Goal: Task Accomplishment & Management: Use online tool/utility

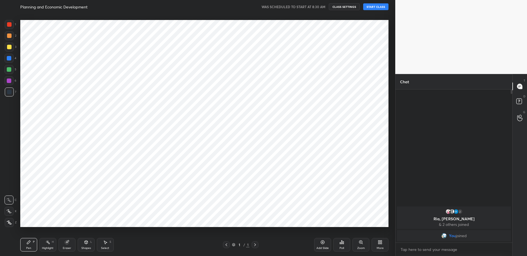
scroll to position [27947, 27794]
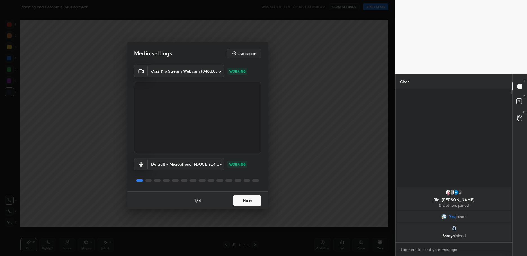
click at [244, 203] on button "Next" at bounding box center [247, 200] width 28 height 11
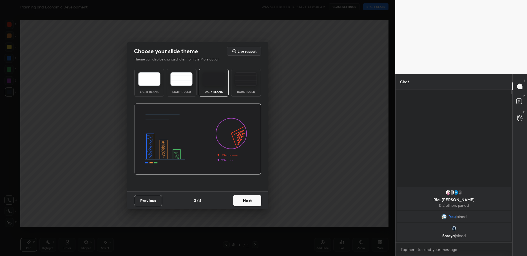
click at [244, 203] on button "Next" at bounding box center [247, 200] width 28 height 11
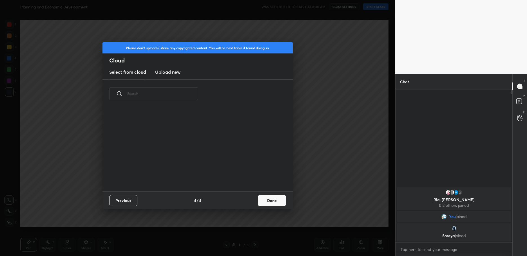
drag, startPoint x: 249, startPoint y: 202, endPoint x: 273, endPoint y: 200, distance: 24.3
click at [250, 202] on div "Previous 4 / 4 Done" at bounding box center [198, 201] width 190 height 18
click at [274, 200] on button "Done" at bounding box center [272, 200] width 28 height 11
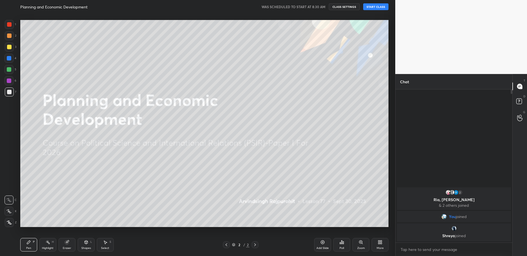
click at [373, 8] on button "START CLASS" at bounding box center [375, 6] width 25 height 7
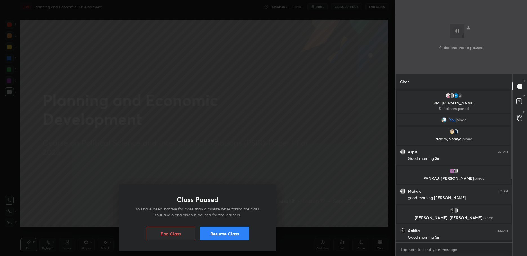
scroll to position [152, 115]
click at [219, 233] on button "Resume Class" at bounding box center [225, 234] width 50 height 14
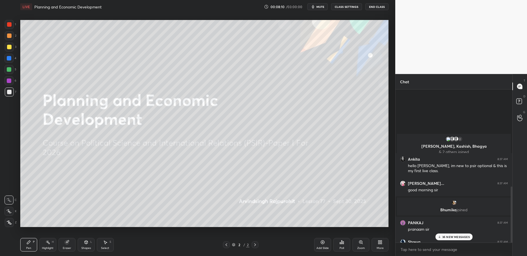
scroll to position [300, 0]
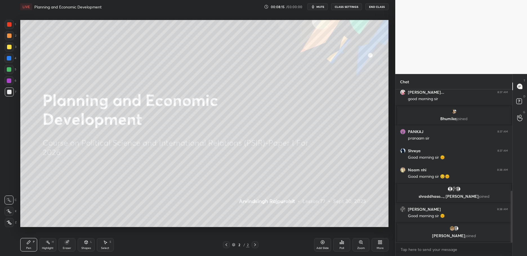
click at [377, 243] on div "More" at bounding box center [380, 245] width 17 height 14
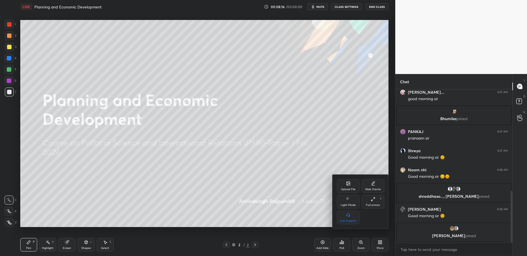
click at [341, 181] on div "Upload File" at bounding box center [348, 186] width 23 height 14
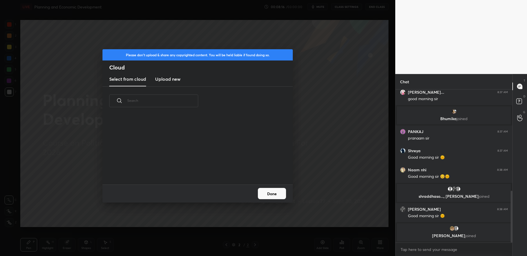
scroll to position [69, 181]
click at [167, 85] on new "Upload new" at bounding box center [167, 79] width 25 height 14
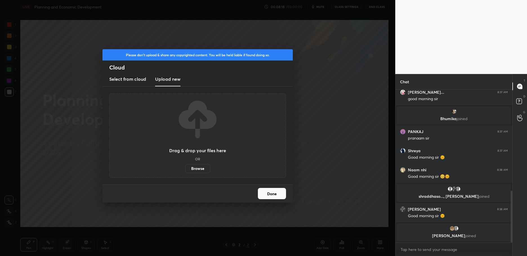
click at [195, 169] on label "Browse" at bounding box center [197, 168] width 25 height 9
click at [185, 169] on input "Browse" at bounding box center [185, 168] width 0 height 9
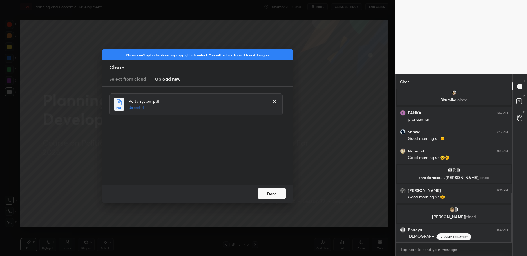
click at [279, 193] on button "Done" at bounding box center [272, 193] width 28 height 11
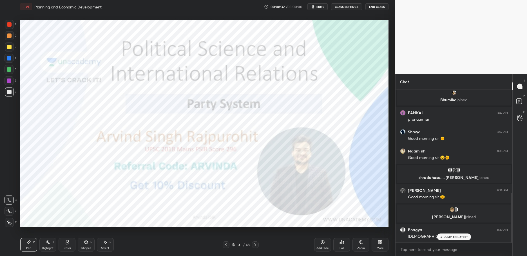
scroll to position [338, 0]
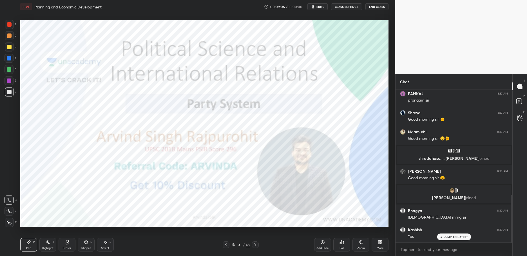
click at [9, 28] on div at bounding box center [9, 24] width 9 height 9
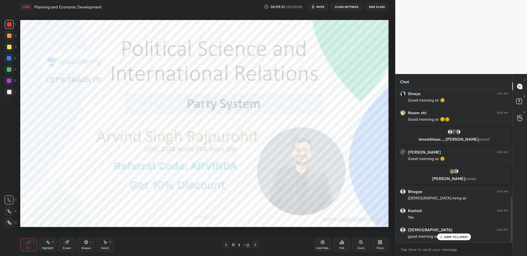
click at [8, 25] on div at bounding box center [9, 24] width 5 height 5
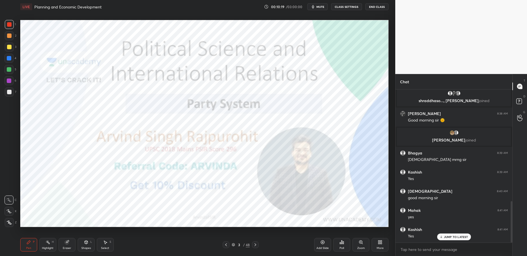
scroll to position [415, 0]
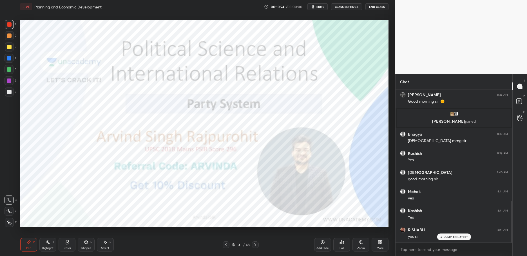
click at [11, 23] on div at bounding box center [9, 24] width 5 height 5
click at [10, 25] on div at bounding box center [9, 24] width 5 height 5
click at [257, 244] on icon at bounding box center [255, 245] width 5 height 5
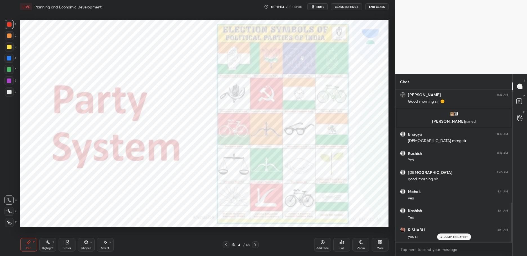
scroll to position [434, 0]
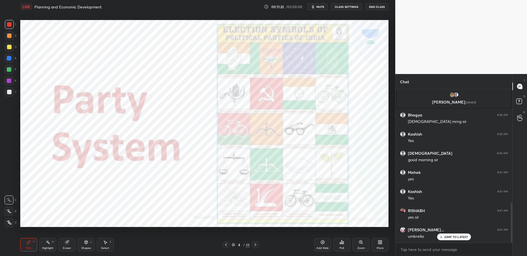
click at [254, 246] on icon at bounding box center [255, 245] width 5 height 5
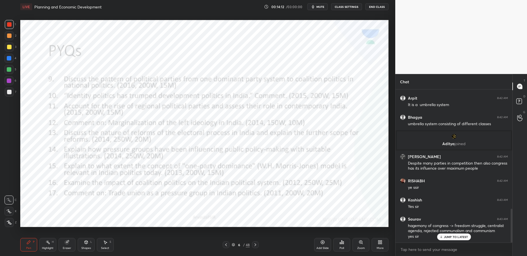
scroll to position [563, 0]
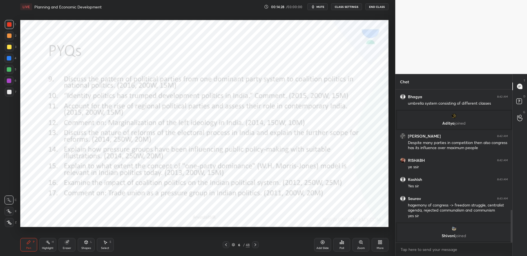
click at [235, 245] on icon at bounding box center [233, 244] width 3 height 3
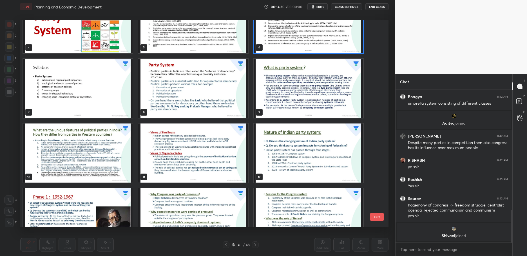
scroll to position [105, 0]
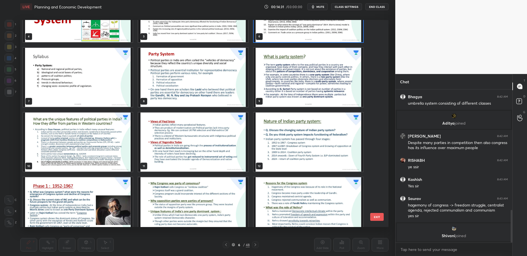
click at [95, 79] on img "grid" at bounding box center [78, 77] width 110 height 59
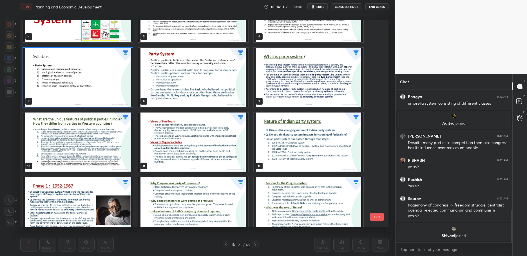
click at [101, 77] on img "grid" at bounding box center [78, 77] width 110 height 59
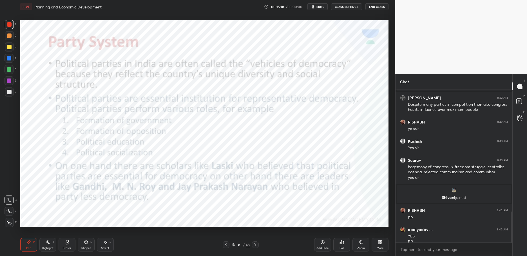
scroll to position [607, 0]
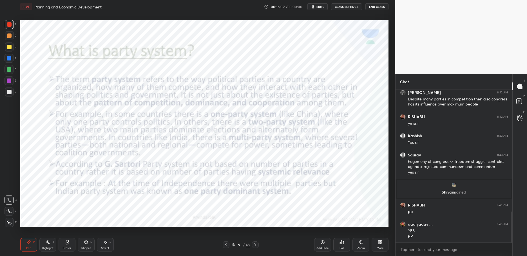
click at [319, 249] on div "Add Slide" at bounding box center [323, 248] width 12 height 3
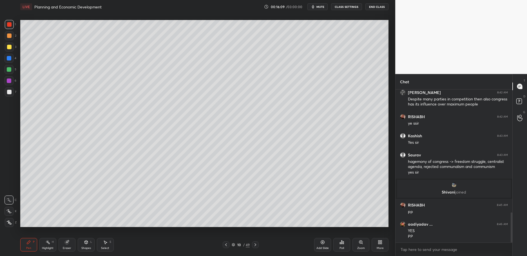
scroll to position [626, 0]
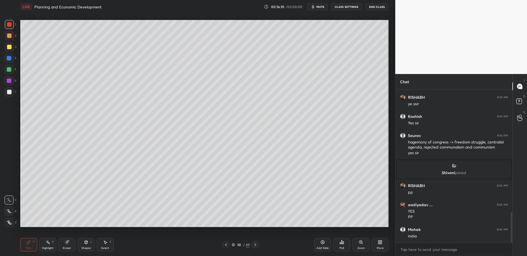
click at [2, 49] on div "1 2 3 4 5 6 7 C X Z C X Z E E Erase all H H" at bounding box center [9, 123] width 18 height 207
click at [6, 48] on div at bounding box center [9, 47] width 9 height 9
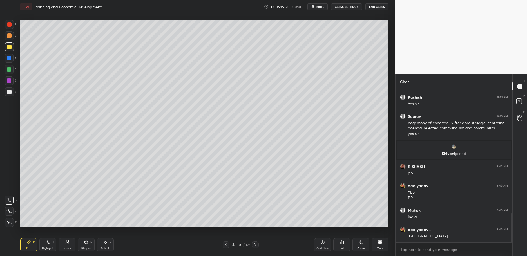
click at [11, 61] on div at bounding box center [9, 58] width 9 height 9
click at [235, 245] on icon at bounding box center [233, 244] width 3 height 3
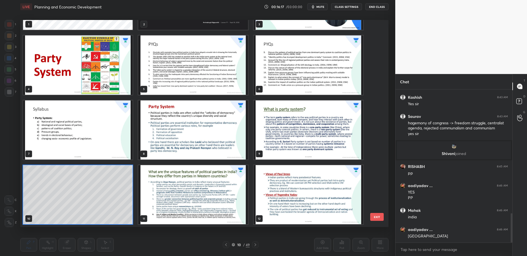
scroll to position [206, 366]
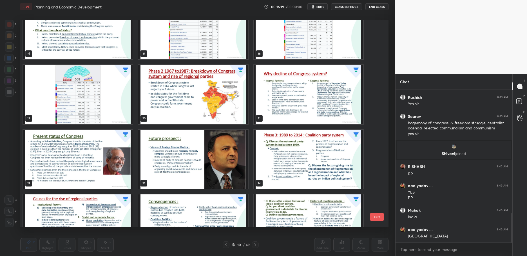
click at [191, 41] on img "grid" at bounding box center [193, 29] width 110 height 59
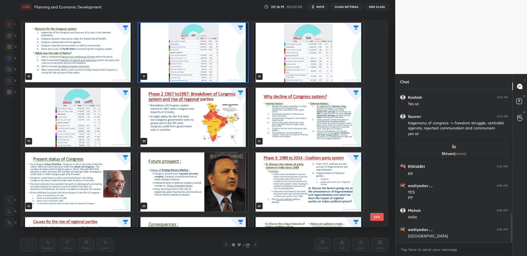
click at [194, 41] on div "10 11 12 13 14 15 16 17 18 19 20 21 22 23 24 25 26 27" at bounding box center [199, 123] width 359 height 207
click at [180, 58] on img "grid" at bounding box center [193, 52] width 110 height 59
click at [182, 58] on img "grid" at bounding box center [193, 52] width 110 height 59
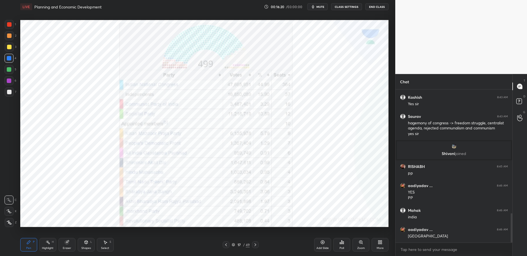
click at [12, 28] on div at bounding box center [9, 24] width 9 height 9
click at [11, 27] on div at bounding box center [9, 24] width 9 height 9
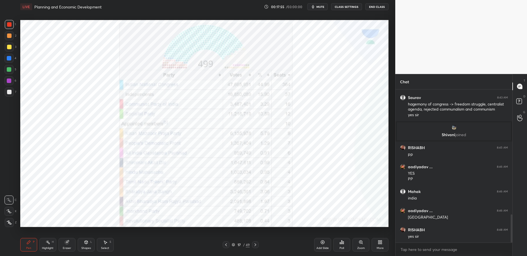
scroll to position [684, 0]
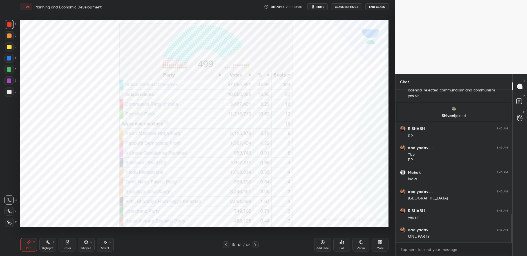
click at [321, 246] on div "Add Slide" at bounding box center [322, 245] width 17 height 14
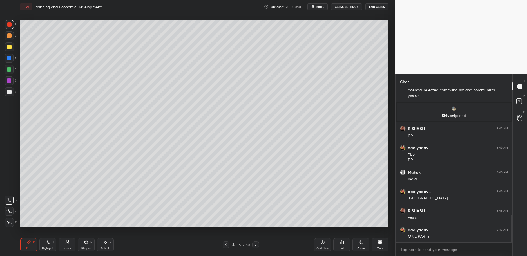
scroll to position [703, 0]
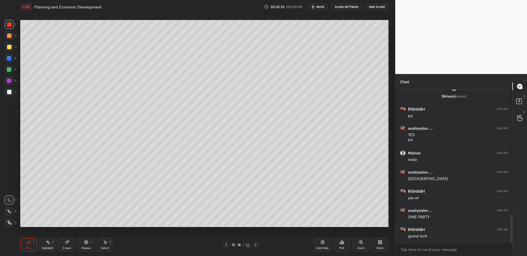
click at [5, 72] on div at bounding box center [9, 69] width 9 height 9
click at [7, 72] on div at bounding box center [9, 69] width 9 height 9
click at [8, 73] on div at bounding box center [9, 69] width 9 height 9
click at [10, 94] on div at bounding box center [9, 92] width 5 height 5
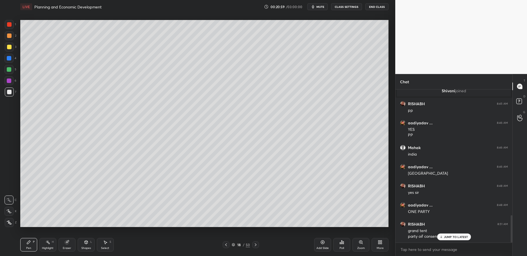
click at [8, 29] on div "1" at bounding box center [10, 25] width 11 height 11
click at [9, 26] on div at bounding box center [9, 24] width 5 height 5
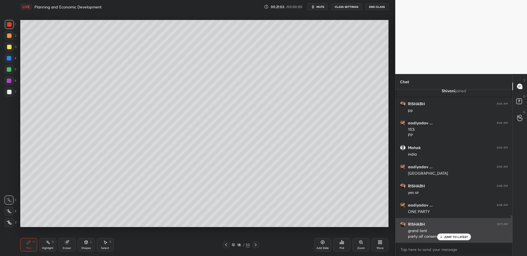
click at [446, 239] on p "JUMP TO LATEST" at bounding box center [456, 236] width 24 height 3
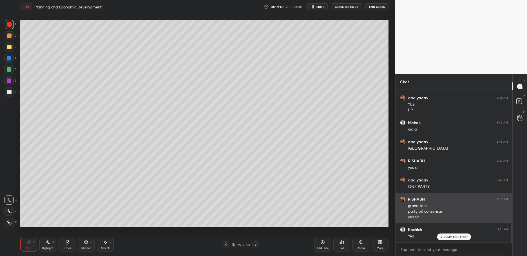
scroll to position [791, 0]
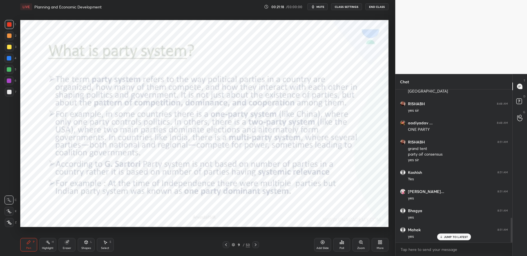
click at [4, 25] on div "1 2 3 4 5 6 7 C X Z C X Z E E Erase all H H" at bounding box center [9, 123] width 18 height 207
click at [14, 26] on div at bounding box center [9, 24] width 9 height 9
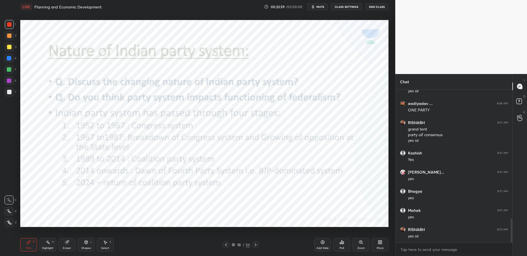
scroll to position [829, 0]
click at [237, 246] on div "13" at bounding box center [239, 244] width 6 height 3
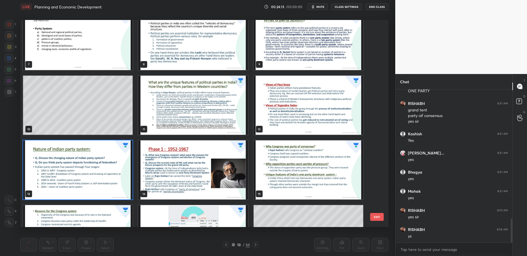
scroll to position [153, 0]
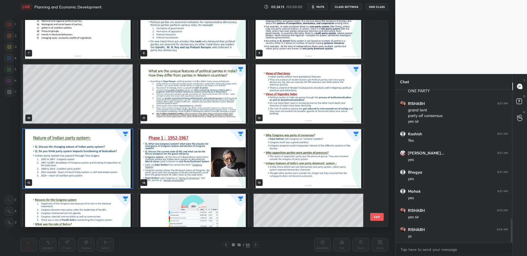
click at [201, 164] on img "grid" at bounding box center [193, 158] width 110 height 59
click at [205, 164] on img "grid" at bounding box center [193, 158] width 110 height 59
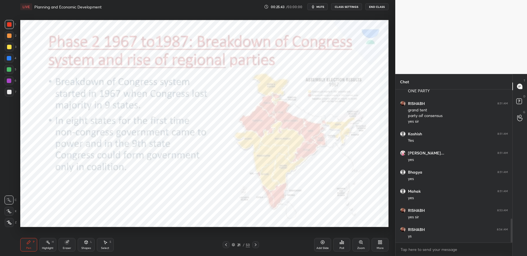
click at [318, 245] on div "Add Slide" at bounding box center [322, 245] width 17 height 14
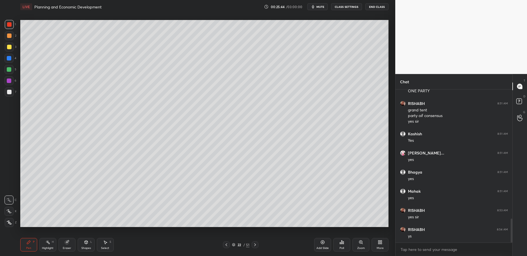
click at [14, 44] on div "3" at bounding box center [11, 47] width 12 height 9
click at [0, 50] on div "1 2 3 4 5 6 7 C X Z C X Z E E Erase all H H" at bounding box center [9, 123] width 18 height 207
click at [4, 57] on div "1 2 3 4 5 6 7 C X Z C X Z E E Erase all H H" at bounding box center [9, 123] width 18 height 207
click at [8, 57] on div at bounding box center [9, 58] width 5 height 5
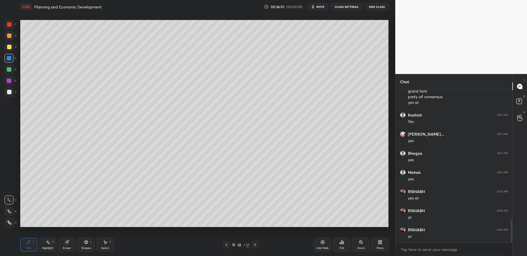
click at [10, 59] on div at bounding box center [9, 58] width 5 height 5
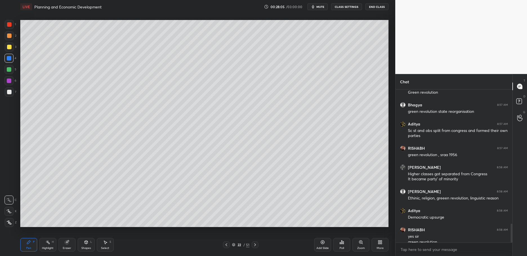
scroll to position [1091, 0]
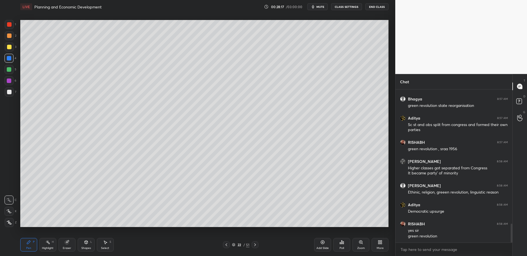
click at [11, 81] on div at bounding box center [9, 81] width 5 height 5
click at [14, 84] on div "6" at bounding box center [11, 80] width 12 height 9
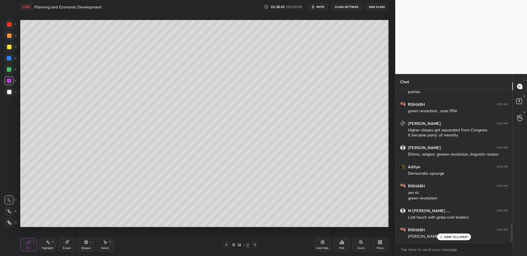
scroll to position [1135, 0]
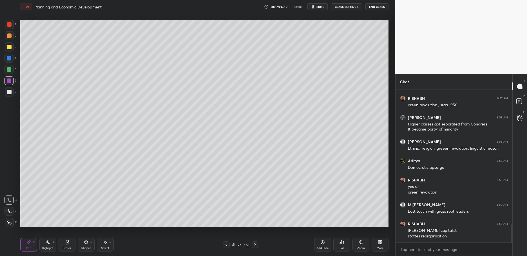
click at [0, 69] on div "1 2 3 4 5 6 7 C X Z C X Z E E Erase all H H" at bounding box center [9, 123] width 18 height 207
click at [5, 64] on div "4" at bounding box center [11, 59] width 12 height 11
click at [12, 65] on div at bounding box center [9, 69] width 9 height 9
click at [10, 66] on div at bounding box center [9, 69] width 9 height 9
click at [10, 63] on div at bounding box center [9, 58] width 9 height 9
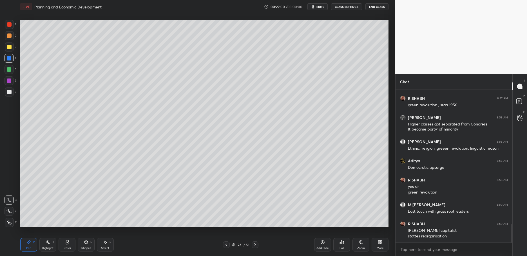
click at [12, 62] on div at bounding box center [9, 58] width 9 height 9
click at [3, 38] on div "1 2 3 4 5 6 7 C X Z C X Z E E Erase all H H" at bounding box center [9, 123] width 18 height 207
click at [10, 37] on div at bounding box center [9, 36] width 5 height 5
click at [11, 35] on div at bounding box center [9, 35] width 9 height 9
click at [12, 33] on div at bounding box center [9, 35] width 9 height 9
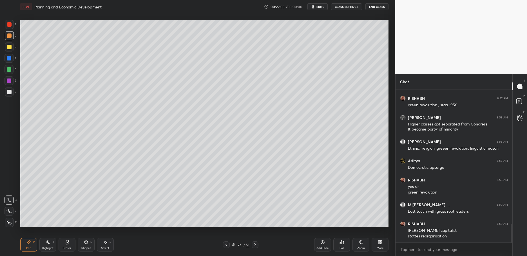
click at [11, 29] on div at bounding box center [9, 24] width 9 height 9
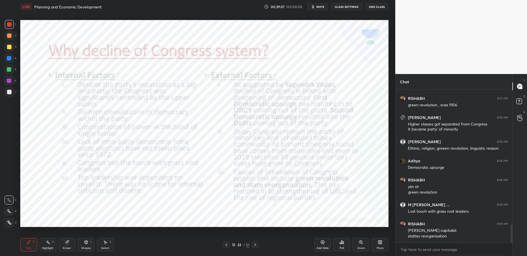
scroll to position [1155, 0]
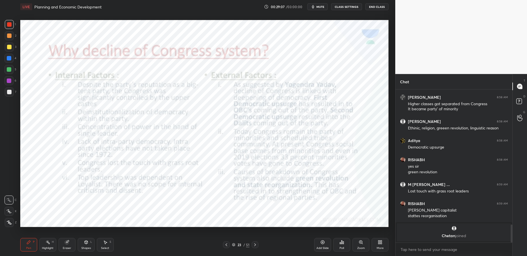
click at [10, 26] on div at bounding box center [9, 24] width 5 height 5
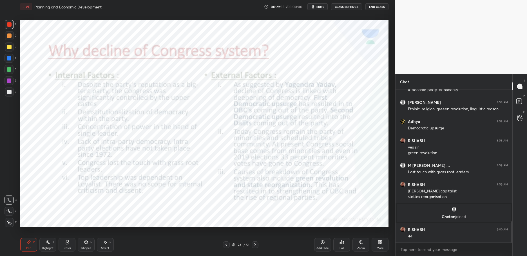
click at [324, 8] on span "mute" at bounding box center [321, 7] width 8 height 4
click at [373, 8] on button "End Class" at bounding box center [377, 6] width 23 height 7
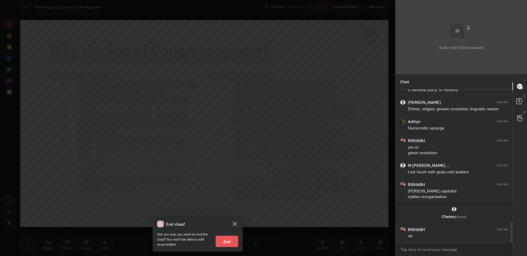
scroll to position [969, 0]
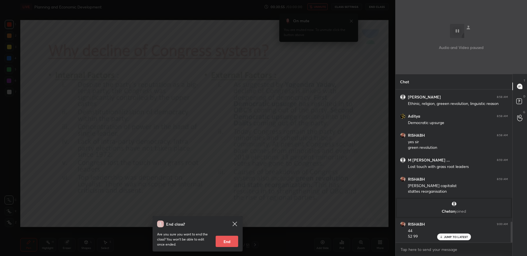
click at [275, 72] on div "End class? Are you sure you want to end the class? You won’t be able to edit on…" at bounding box center [197, 128] width 395 height 256
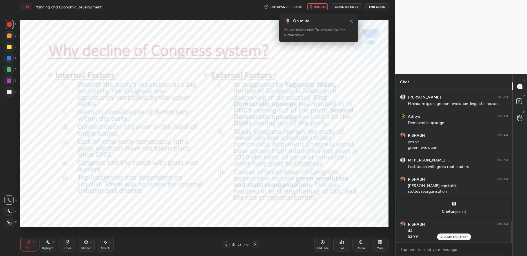
click at [323, 8] on span "unmute" at bounding box center [320, 7] width 12 height 4
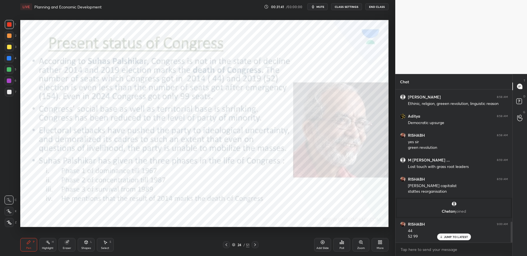
click at [324, 255] on div "Add Slide Poll Zoom More" at bounding box center [351, 245] width 74 height 32
click at [328, 244] on div "Add Slide" at bounding box center [322, 245] width 17 height 14
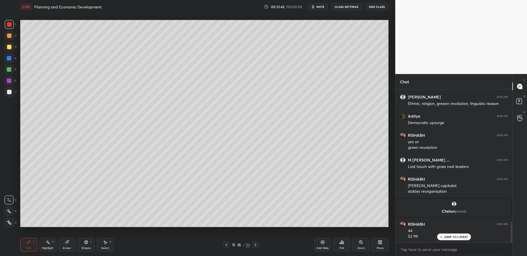
click at [11, 92] on div at bounding box center [9, 92] width 5 height 5
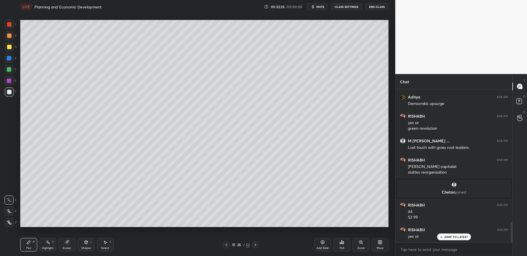
click at [0, 63] on div "1 2 3 4 5 6 7 C X Z C X Z E E Erase all H H" at bounding box center [9, 123] width 18 height 207
click at [4, 61] on div "1 2 3 4 5 6 7 C X Z C X Z E E Erase all H H" at bounding box center [9, 123] width 18 height 207
click at [15, 61] on div "4" at bounding box center [11, 58] width 12 height 9
click at [14, 81] on div "6" at bounding box center [11, 80] width 12 height 9
click at [13, 78] on div at bounding box center [9, 80] width 9 height 9
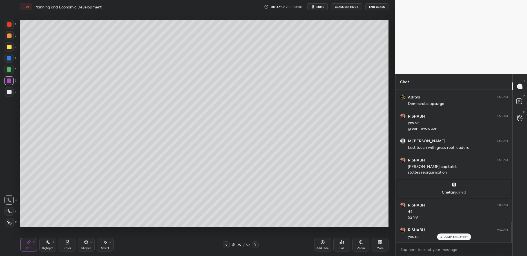
click at [18, 75] on div "Setting up your live class Poll for secs No correct answer Start poll" at bounding box center [204, 124] width 373 height 220
click at [8, 73] on div at bounding box center [9, 69] width 9 height 9
click at [0, 75] on div "1 2 3 4 5 6 7 C X Z C X Z E E Erase all H H" at bounding box center [9, 123] width 18 height 207
click at [7, 73] on div at bounding box center [9, 69] width 9 height 9
click at [11, 63] on div "4" at bounding box center [11, 59] width 12 height 11
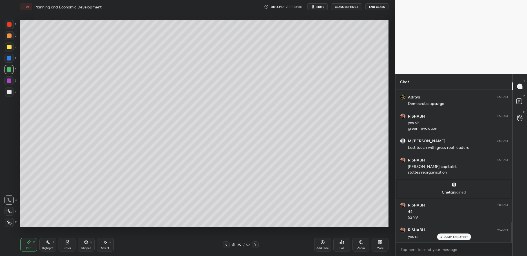
click at [12, 60] on div at bounding box center [9, 58] width 9 height 9
click at [8, 50] on div at bounding box center [9, 47] width 9 height 9
click at [10, 50] on div at bounding box center [9, 47] width 9 height 9
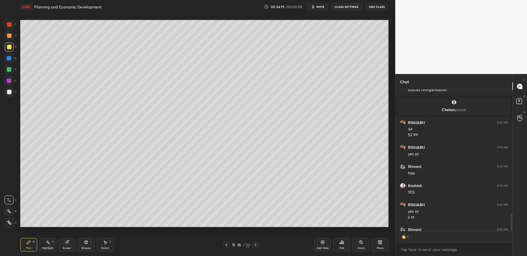
scroll to position [1070, 0]
click at [10, 58] on div at bounding box center [9, 58] width 5 height 5
click at [9, 60] on div at bounding box center [9, 58] width 5 height 5
click at [10, 73] on div at bounding box center [9, 69] width 9 height 9
click at [11, 74] on div at bounding box center [9, 69] width 9 height 9
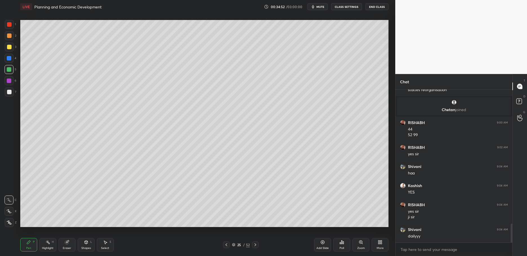
scroll to position [1090, 0]
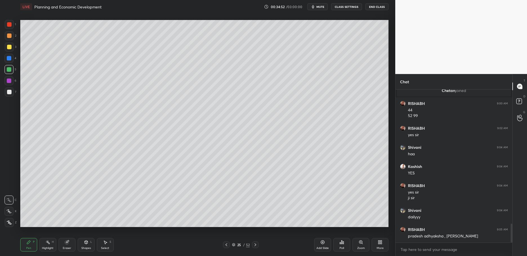
click at [12, 85] on div at bounding box center [9, 80] width 9 height 9
click at [10, 90] on div at bounding box center [9, 92] width 9 height 9
click at [12, 95] on div at bounding box center [9, 92] width 9 height 9
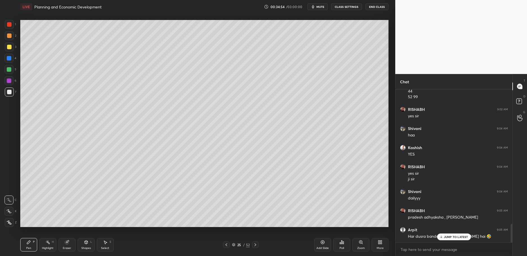
click at [321, 7] on span "mute" at bounding box center [321, 7] width 8 height 4
click at [322, 4] on button "unmute" at bounding box center [318, 6] width 20 height 7
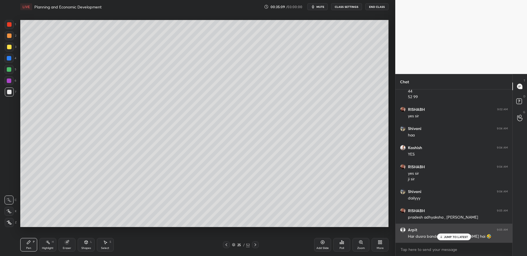
click at [444, 240] on div "JUMP TO LATEST" at bounding box center [454, 237] width 34 height 7
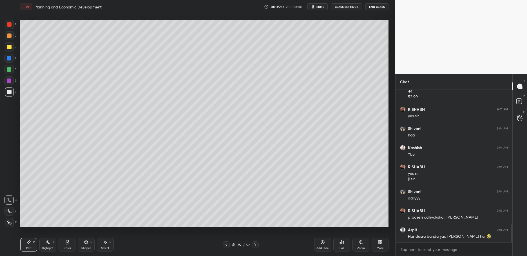
scroll to position [1128, 0]
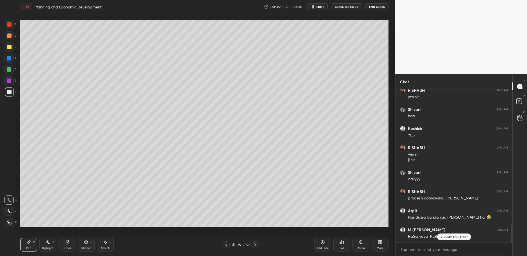
click at [12, 72] on div at bounding box center [9, 69] width 9 height 9
click at [10, 73] on div at bounding box center [9, 69] width 9 height 9
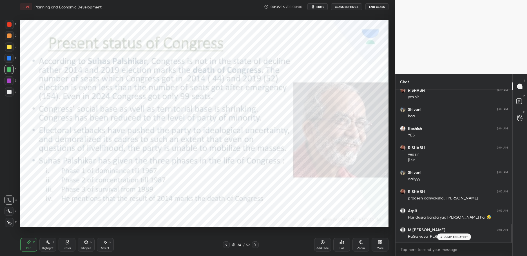
click at [8, 27] on div at bounding box center [9, 24] width 5 height 5
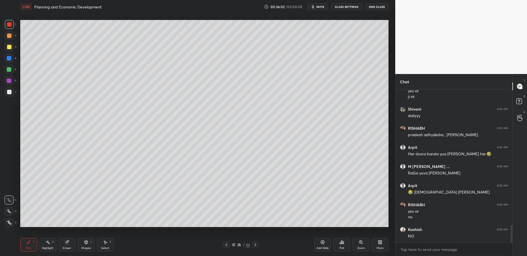
scroll to position [1210, 0]
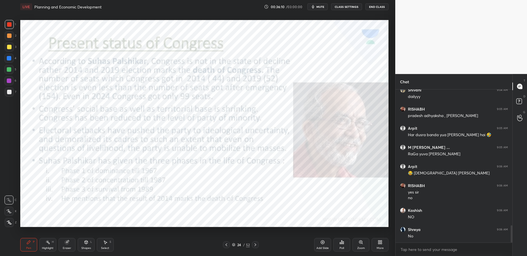
click at [6, 26] on div at bounding box center [9, 24] width 9 height 9
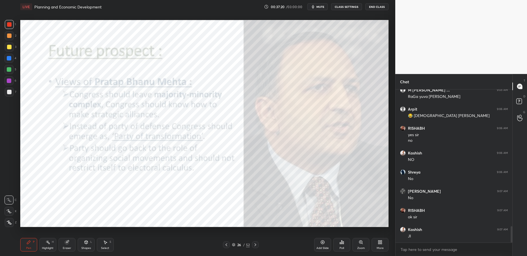
scroll to position [1287, 0]
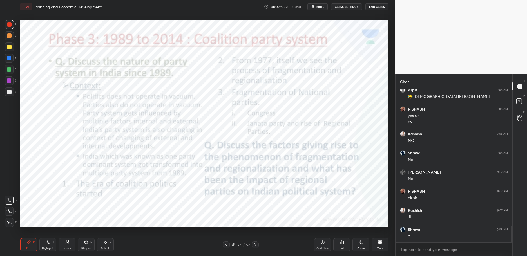
click at [254, 247] on icon at bounding box center [255, 245] width 5 height 5
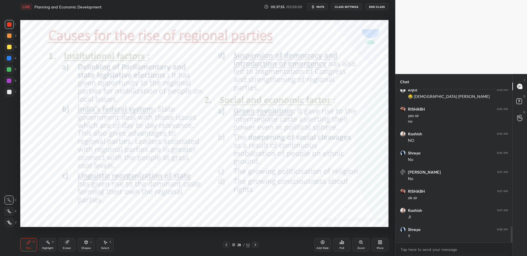
click at [254, 246] on icon at bounding box center [255, 245] width 5 height 5
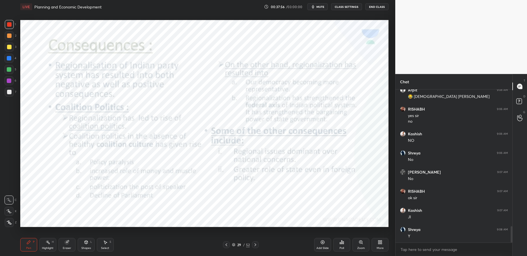
click at [254, 245] on icon at bounding box center [255, 245] width 5 height 5
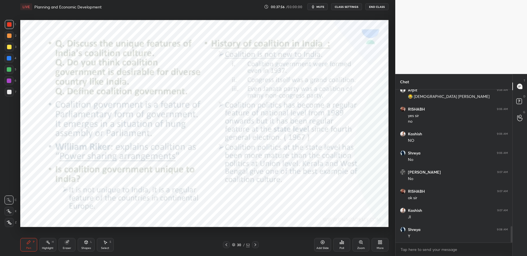
click at [254, 245] on icon at bounding box center [255, 245] width 5 height 5
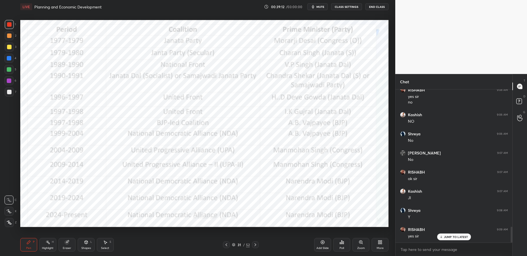
scroll to position [1326, 0]
click at [112, 246] on div "Select S" at bounding box center [105, 245] width 17 height 14
click at [111, 245] on div "Select S" at bounding box center [105, 245] width 17 height 14
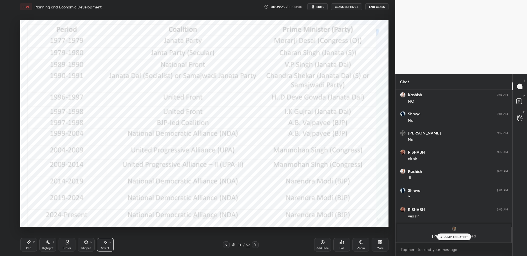
click at [54, 27] on div "0 ° Undo Copy Duplicate Duplicate to new slide Delete" at bounding box center [204, 123] width 368 height 207
click at [25, 247] on div "Pen P" at bounding box center [28, 245] width 17 height 14
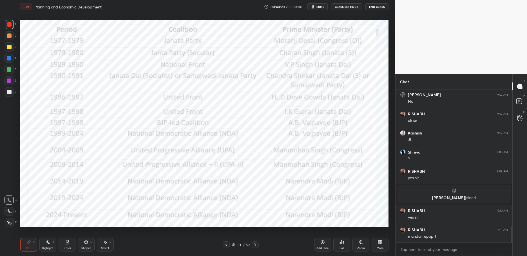
scroll to position [1233, 0]
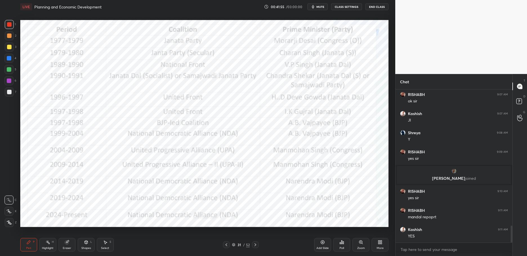
click at [105, 247] on div "Select" at bounding box center [105, 248] width 8 height 3
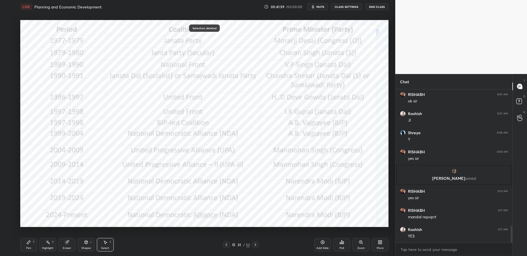
click at [30, 248] on div "Pen" at bounding box center [28, 248] width 5 height 3
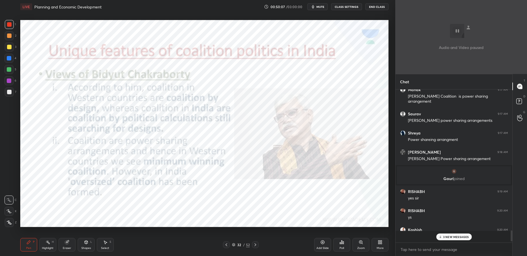
scroll to position [152, 115]
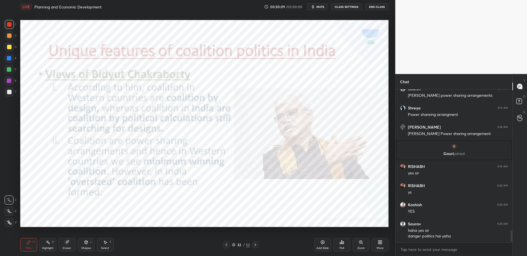
click at [385, 249] on div "More" at bounding box center [380, 245] width 17 height 14
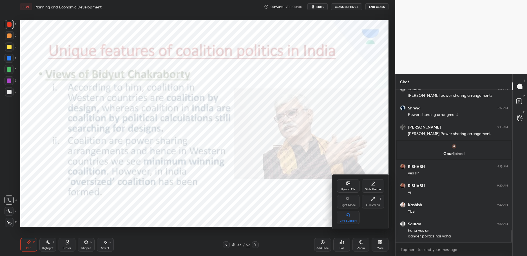
click at [347, 186] on div "Upload File" at bounding box center [348, 186] width 23 height 14
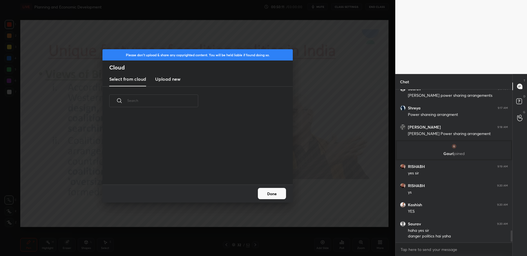
scroll to position [69, 181]
click at [167, 79] on h3 "Upload new" at bounding box center [167, 79] width 25 height 7
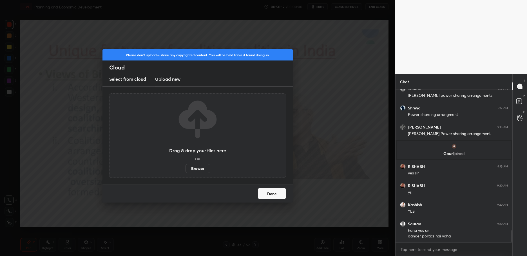
click at [197, 161] on div "Drag & drop your files here OR Browse" at bounding box center [197, 135] width 57 height 75
click at [202, 171] on label "Browse" at bounding box center [197, 168] width 25 height 9
click at [185, 171] on input "Browse" at bounding box center [185, 168] width 0 height 9
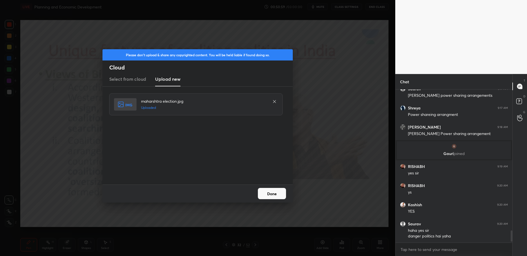
click at [274, 195] on button "Done" at bounding box center [272, 193] width 28 height 11
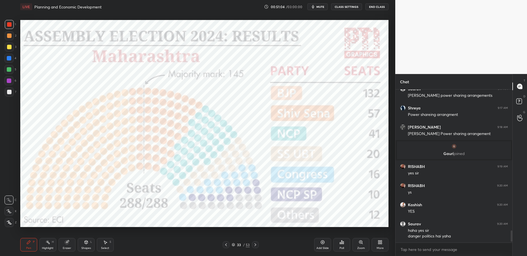
click at [9, 23] on div at bounding box center [9, 24] width 5 height 5
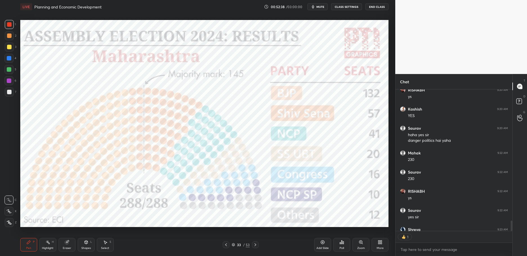
scroll to position [1932, 0]
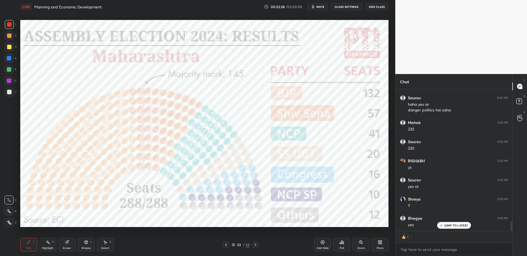
click at [14, 26] on div "1" at bounding box center [10, 24] width 11 height 9
click at [12, 26] on div at bounding box center [9, 24] width 9 height 9
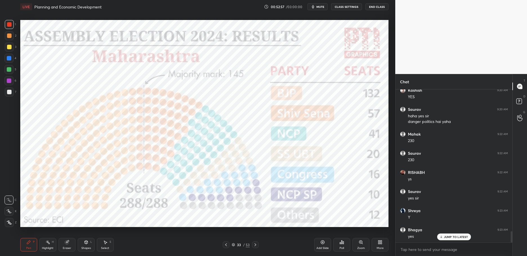
scroll to position [1940, 0]
click at [226, 246] on icon at bounding box center [226, 245] width 2 height 3
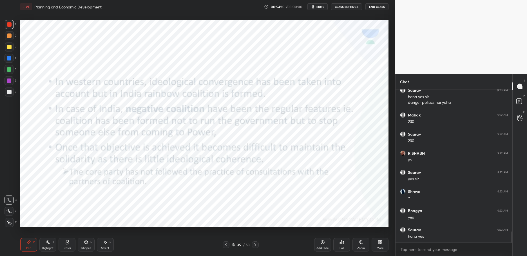
scroll to position [1959, 0]
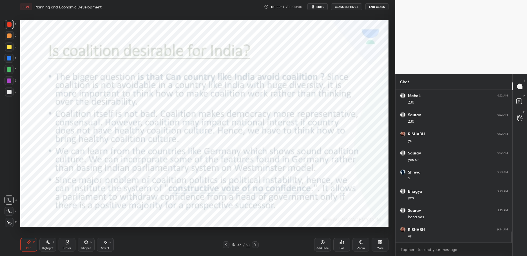
click at [316, 246] on div "Add Slide" at bounding box center [322, 245] width 17 height 14
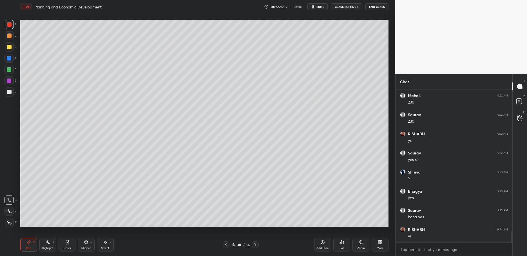
click at [8, 50] on div at bounding box center [9, 47] width 9 height 9
click at [12, 28] on div at bounding box center [9, 24] width 9 height 9
click at [12, 27] on div at bounding box center [9, 24] width 9 height 9
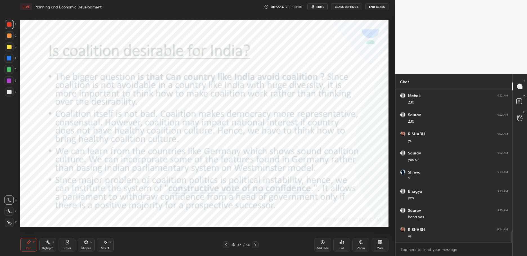
click at [15, 26] on div "1" at bounding box center [10, 24] width 11 height 9
click at [14, 25] on div "1" at bounding box center [10, 24] width 11 height 9
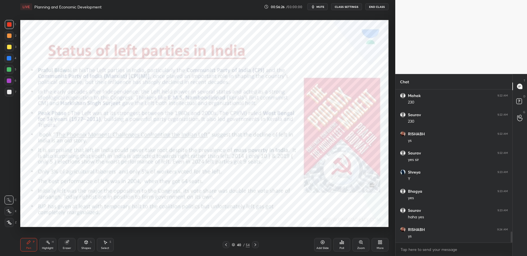
click at [312, 245] on div "40 / 54" at bounding box center [240, 245] width 147 height 7
click at [325, 247] on div "Add Slide" at bounding box center [323, 248] width 12 height 3
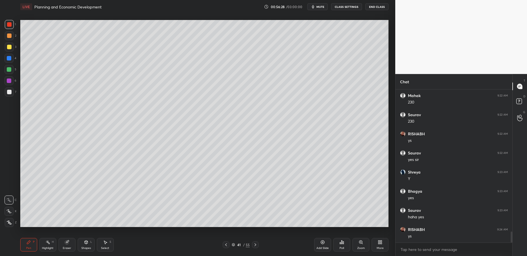
click at [11, 61] on div at bounding box center [9, 58] width 9 height 9
click at [9, 52] on div "3" at bounding box center [11, 48] width 12 height 11
click at [11, 48] on div at bounding box center [9, 47] width 9 height 9
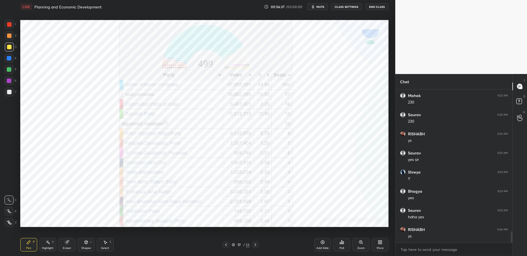
click at [12, 26] on div at bounding box center [9, 24] width 9 height 9
click at [13, 25] on div at bounding box center [9, 24] width 9 height 9
click at [103, 247] on div "Select" at bounding box center [105, 248] width 8 height 3
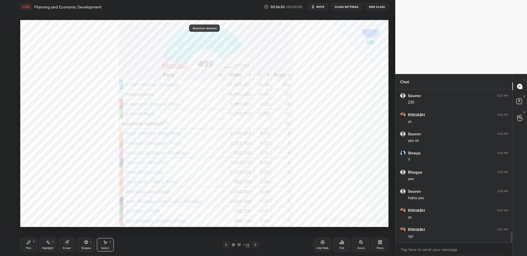
click at [28, 247] on div "Pen" at bounding box center [28, 248] width 5 height 3
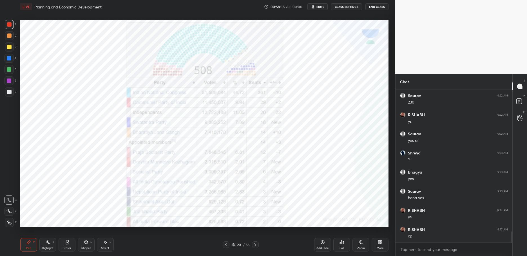
scroll to position [1997, 0]
click at [6, 24] on div at bounding box center [9, 24] width 9 height 9
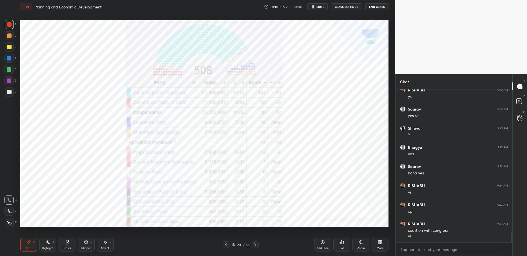
click at [234, 244] on icon at bounding box center [233, 244] width 3 height 3
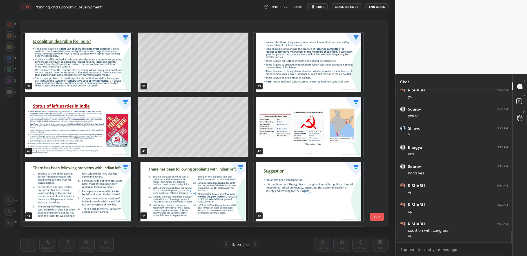
scroll to position [813, 0]
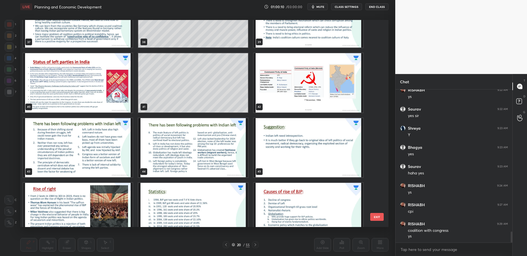
click at [59, 82] on img "grid" at bounding box center [78, 82] width 110 height 59
click at [57, 84] on img "grid" at bounding box center [78, 82] width 110 height 59
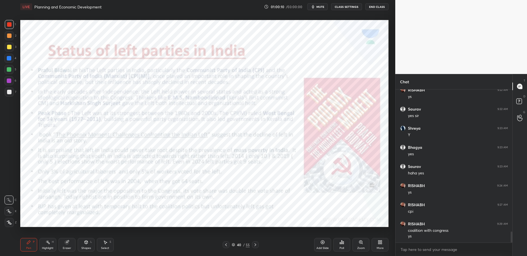
click at [57, 85] on img "grid" at bounding box center [78, 82] width 110 height 59
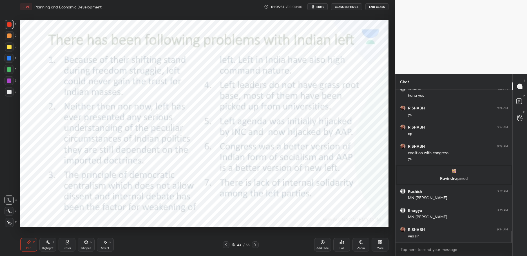
scroll to position [1864, 0]
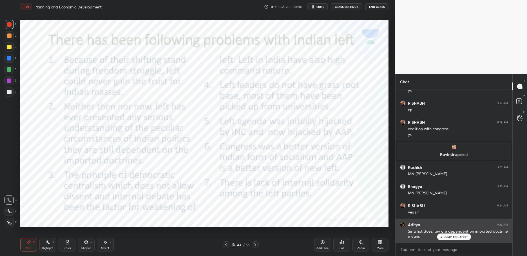
click at [451, 237] on p "JUMP TO LATEST" at bounding box center [456, 236] width 24 height 3
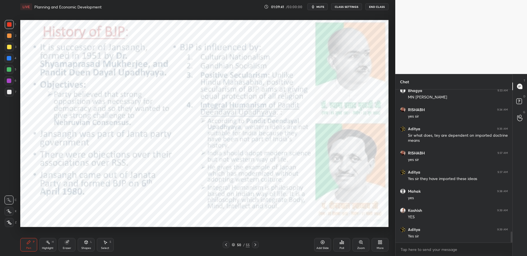
scroll to position [1979, 0]
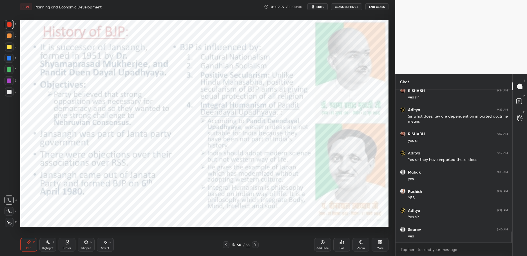
click at [101, 245] on div "Select S" at bounding box center [105, 245] width 17 height 14
click at [103, 246] on div "Select S" at bounding box center [105, 245] width 17 height 14
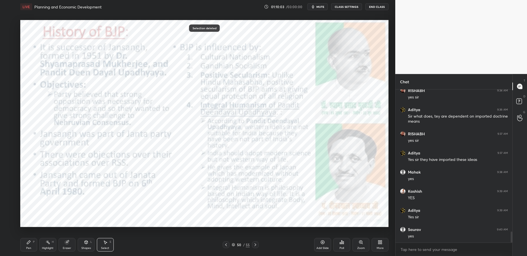
click at [27, 248] on div "Pen" at bounding box center [28, 248] width 5 height 3
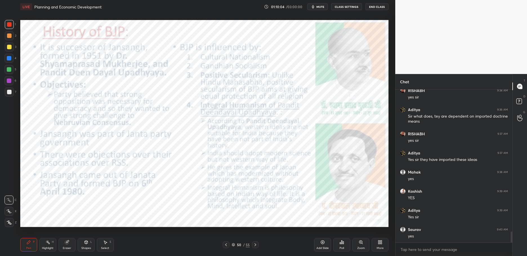
click at [357, 250] on div "Zoom" at bounding box center [361, 248] width 8 height 3
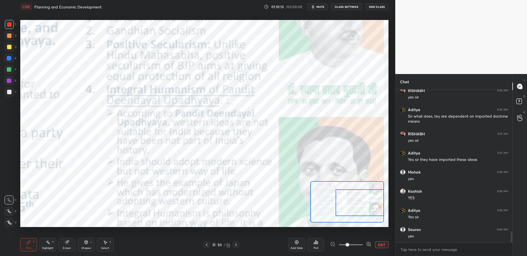
click at [382, 246] on button "EXIT" at bounding box center [382, 245] width 14 height 7
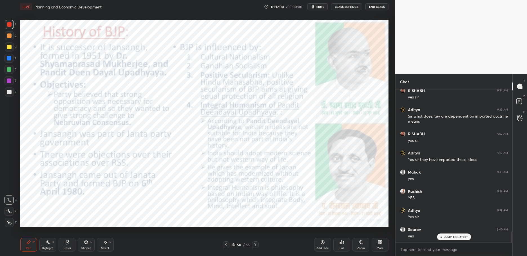
scroll to position [1998, 0]
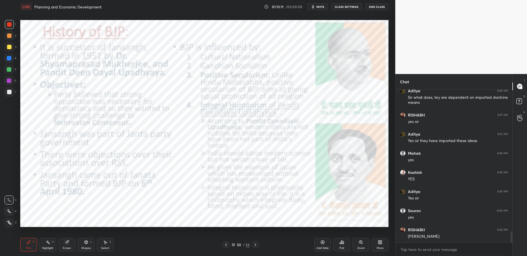
click at [105, 247] on div "Select" at bounding box center [105, 248] width 8 height 3
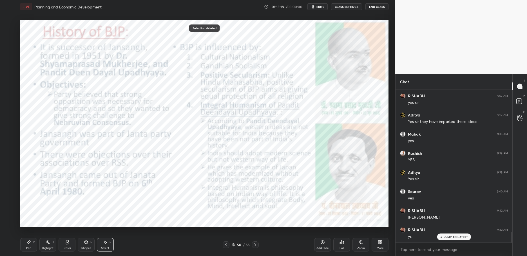
click at [234, 243] on icon at bounding box center [233, 244] width 3 height 3
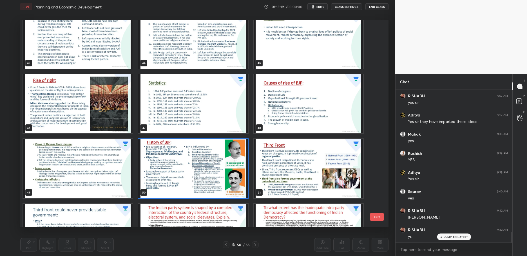
scroll to position [931, 0]
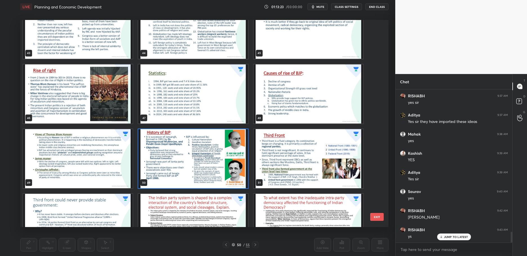
click at [190, 111] on img "grid" at bounding box center [193, 94] width 110 height 59
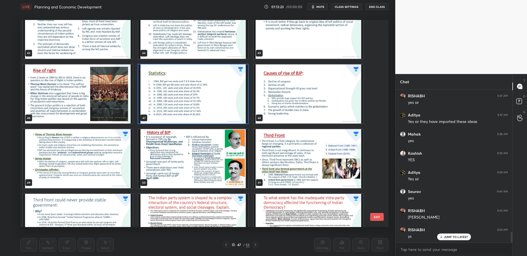
click at [191, 112] on img "grid" at bounding box center [193, 94] width 110 height 59
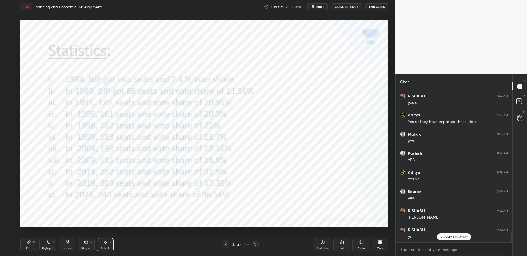
click at [27, 247] on div "Pen" at bounding box center [28, 248] width 5 height 3
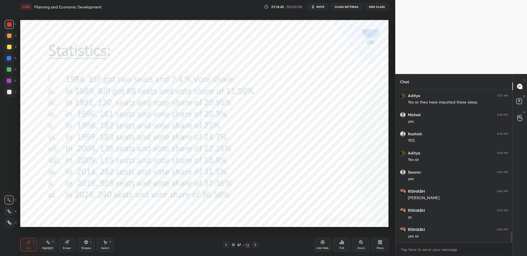
click at [321, 248] on div "Add Slide" at bounding box center [323, 248] width 12 height 3
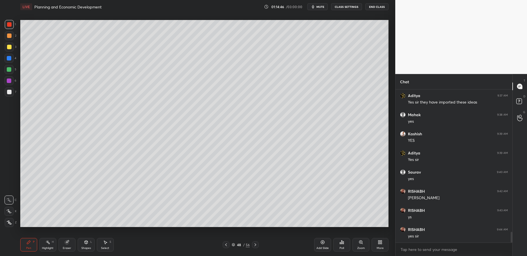
click at [12, 95] on div at bounding box center [9, 92] width 9 height 9
click at [14, 49] on div "3" at bounding box center [11, 47] width 12 height 9
click at [7, 48] on div at bounding box center [9, 47] width 5 height 5
click at [2, 46] on div "1 2 3 4 5 6 7 C X Z C X Z E E Erase all H H" at bounding box center [9, 123] width 18 height 207
click at [6, 41] on div "2" at bounding box center [11, 36] width 12 height 11
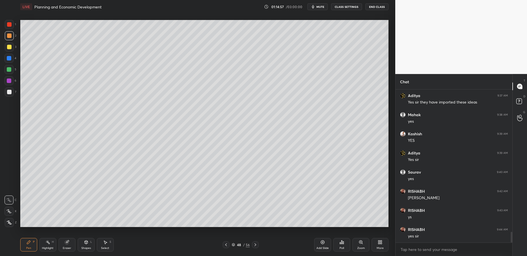
click at [12, 37] on div at bounding box center [9, 35] width 9 height 9
click at [12, 47] on div at bounding box center [9, 47] width 9 height 9
click at [10, 37] on div at bounding box center [9, 36] width 5 height 5
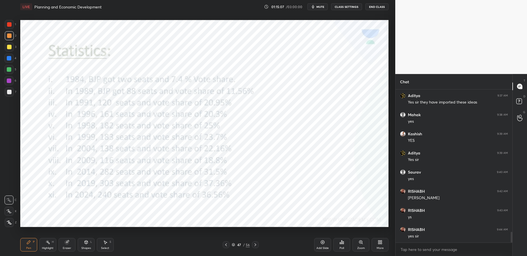
click at [1, 31] on div "1 2 3 4 5 6 7 C X Z C X Z E E Erase all H H" at bounding box center [9, 123] width 18 height 207
click at [5, 28] on div at bounding box center [9, 24] width 9 height 9
click at [6, 28] on div at bounding box center [9, 24] width 9 height 9
click at [103, 244] on icon at bounding box center [105, 242] width 5 height 5
click at [24, 249] on div "Pen P" at bounding box center [28, 245] width 17 height 14
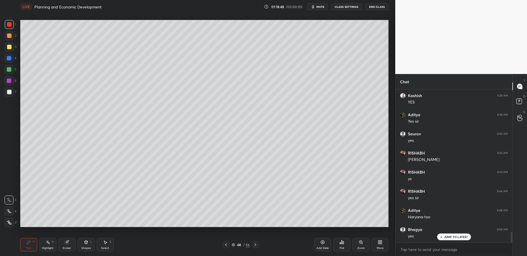
scroll to position [2094, 0]
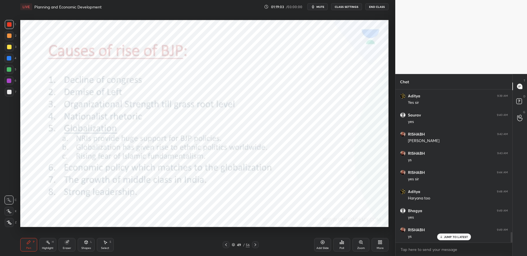
click at [11, 23] on div at bounding box center [9, 24] width 5 height 5
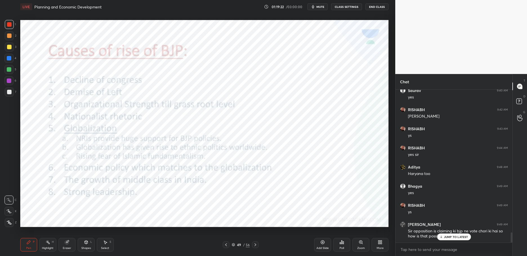
scroll to position [2137, 0]
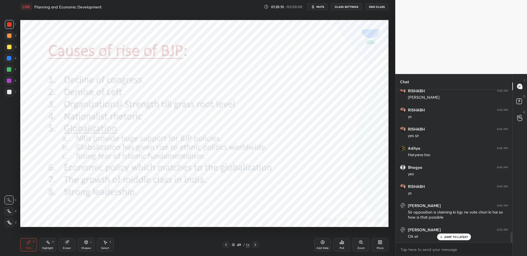
click at [317, 248] on div "Add Slide" at bounding box center [323, 248] width 12 height 3
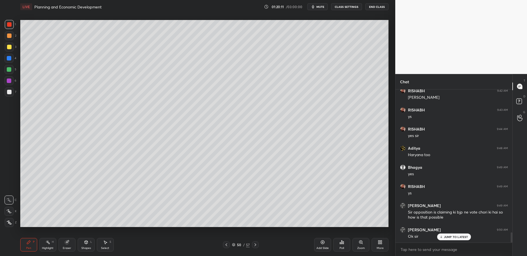
click at [12, 69] on div at bounding box center [9, 69] width 9 height 9
click at [10, 71] on div at bounding box center [9, 69] width 5 height 5
click at [10, 63] on div "4" at bounding box center [11, 59] width 12 height 11
click at [12, 61] on div at bounding box center [9, 58] width 9 height 9
click at [11, 58] on div at bounding box center [9, 58] width 9 height 9
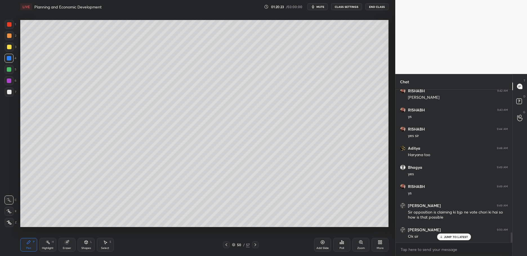
click at [10, 49] on div at bounding box center [9, 47] width 5 height 5
click at [8, 47] on div at bounding box center [9, 47] width 5 height 5
click at [0, 51] on div "1 2 3 4 5 6 7 C X Z C X Z E E Erase all H H" at bounding box center [9, 123] width 18 height 207
click at [0, 57] on div "1 2 3 4 5 6 7 C X Z C X Z E E Erase all H H" at bounding box center [9, 123] width 18 height 207
click at [3, 59] on div "1 2 3 4 5 6 7 C X Z C X Z E E Erase all H H" at bounding box center [9, 123] width 18 height 207
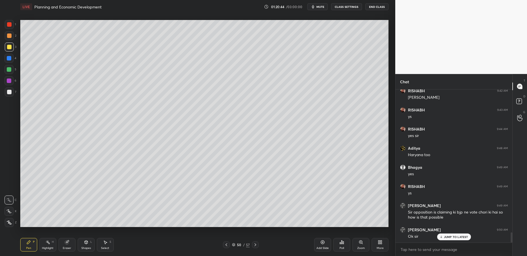
click at [6, 61] on div at bounding box center [9, 58] width 9 height 9
click at [7, 63] on div "4" at bounding box center [11, 59] width 12 height 11
click at [9, 85] on div at bounding box center [9, 80] width 9 height 9
click at [9, 92] on div at bounding box center [9, 92] width 5 height 5
click at [6, 63] on div at bounding box center [9, 58] width 9 height 9
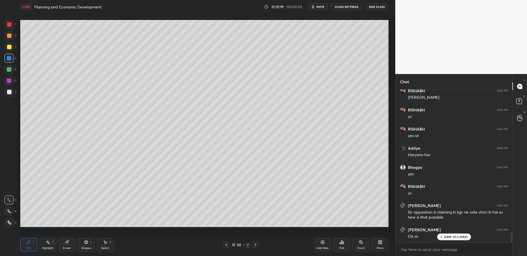
click at [9, 61] on div at bounding box center [9, 58] width 5 height 5
click at [0, 85] on div "1 2 3 4 5 6 7 C X Z C X Z E E Erase all H H" at bounding box center [9, 123] width 18 height 207
click at [7, 85] on div at bounding box center [9, 80] width 9 height 9
click at [7, 84] on div at bounding box center [9, 80] width 9 height 9
click at [5, 36] on div at bounding box center [9, 35] width 9 height 9
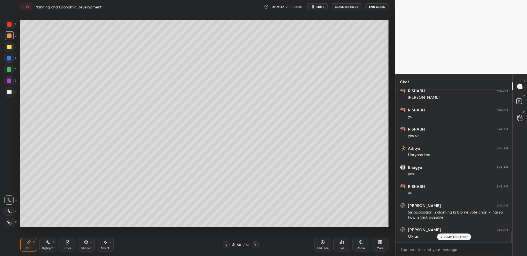
click at [9, 35] on div at bounding box center [9, 36] width 5 height 5
click at [13, 29] on div "1" at bounding box center [10, 25] width 11 height 11
click at [12, 28] on div at bounding box center [9, 24] width 9 height 9
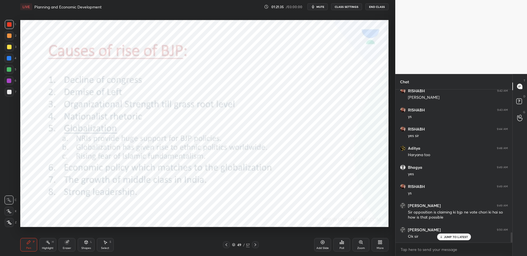
click at [12, 25] on div at bounding box center [9, 24] width 9 height 9
click at [14, 26] on div "1" at bounding box center [10, 24] width 11 height 9
click at [323, 246] on div "Add Slide" at bounding box center [322, 245] width 17 height 14
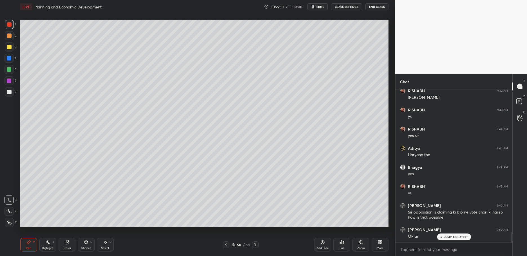
click at [15, 45] on div "3" at bounding box center [11, 47] width 12 height 9
click at [11, 49] on div at bounding box center [9, 47] width 5 height 5
click at [0, 50] on div "1 2 3 4 5 6 7 C X Z C X Z E E Erase all H H" at bounding box center [9, 123] width 18 height 207
click at [16, 60] on div "4" at bounding box center [11, 58] width 12 height 9
click at [13, 61] on div "4" at bounding box center [11, 58] width 12 height 9
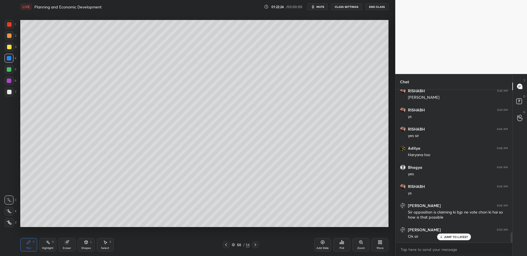
click at [0, 93] on div "1 2 3 4 5 6 7 C X Z C X Z E E Erase all H H" at bounding box center [9, 123] width 18 height 207
click at [9, 92] on div at bounding box center [9, 92] width 5 height 5
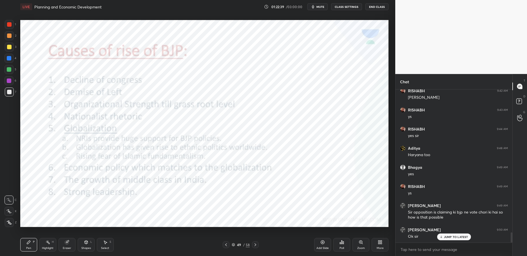
click at [11, 24] on div at bounding box center [9, 24] width 5 height 5
click at [9, 28] on div at bounding box center [9, 24] width 9 height 9
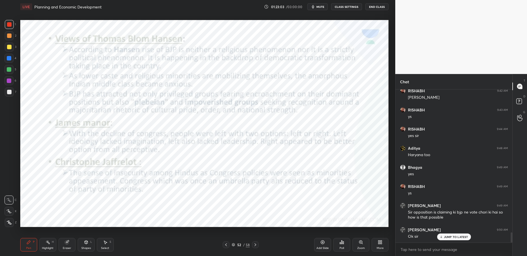
click at [321, 245] on icon at bounding box center [323, 242] width 5 height 5
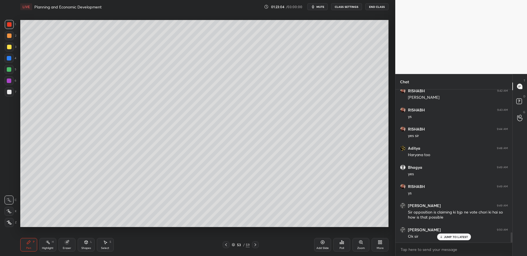
click at [12, 89] on div at bounding box center [9, 92] width 9 height 9
click at [4, 52] on div "1 2 3 4 5 6 7 C X Z C X Z E E Erase all H H" at bounding box center [9, 123] width 18 height 207
click at [9, 54] on div at bounding box center [9, 58] width 9 height 9
click at [12, 58] on div at bounding box center [9, 58] width 9 height 9
click at [8, 50] on div at bounding box center [9, 47] width 9 height 9
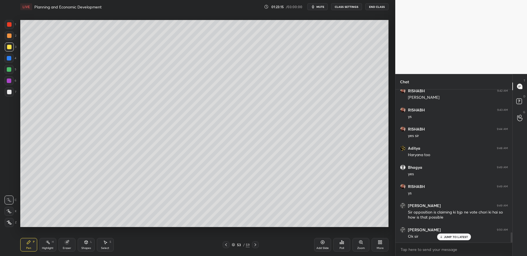
click at [2, 36] on div "1 2 3 4 5 6 7 C X Z C X Z E E Erase all H H" at bounding box center [9, 123] width 18 height 207
click at [5, 37] on div at bounding box center [9, 35] width 9 height 9
click at [11, 29] on div at bounding box center [9, 24] width 9 height 9
click at [0, 29] on div "1 2 3 4 5 6 7 C X Z C X Z E E Erase all H H" at bounding box center [9, 123] width 18 height 207
click at [5, 26] on div at bounding box center [9, 24] width 9 height 9
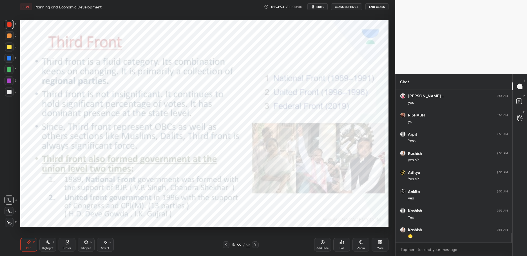
scroll to position [2309, 0]
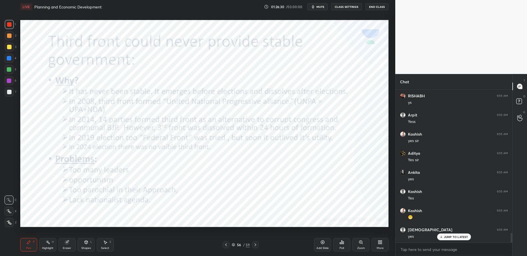
click at [320, 6] on span "mute" at bounding box center [321, 7] width 8 height 4
click at [321, 9] on button "unmute" at bounding box center [318, 6] width 20 height 7
click at [235, 245] on icon at bounding box center [233, 244] width 3 height 1
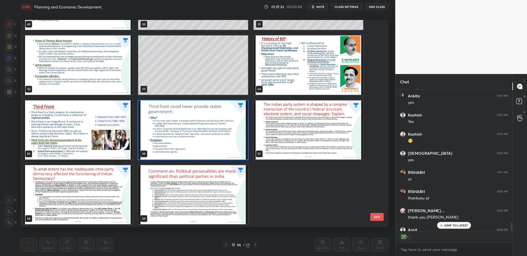
scroll to position [140, 115]
click at [379, 8] on button "End Class" at bounding box center [377, 6] width 23 height 7
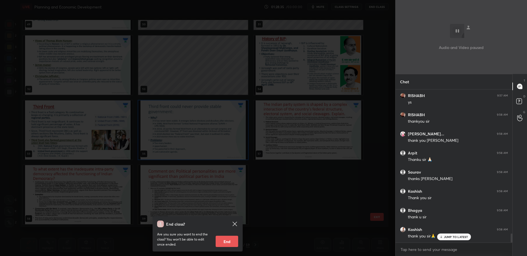
scroll to position [2463, 0]
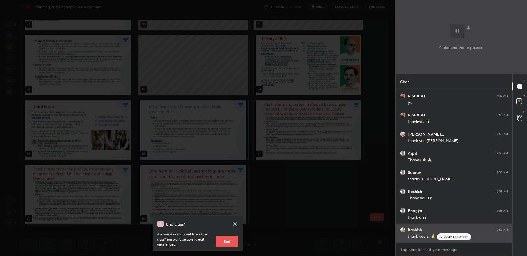
click at [450, 239] on div "JUMP TO LATEST" at bounding box center [454, 237] width 34 height 7
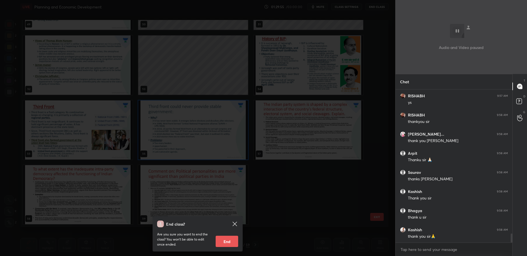
drag, startPoint x: 224, startPoint y: 246, endPoint x: 230, endPoint y: 232, distance: 14.9
click at [225, 246] on button "End" at bounding box center [227, 241] width 23 height 11
type textarea "x"
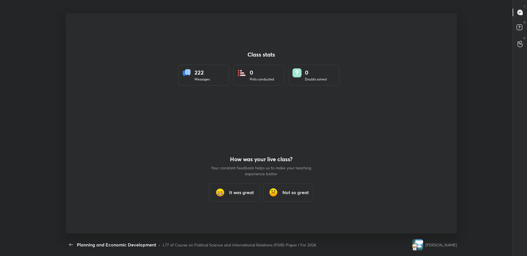
scroll to position [27947, 27644]
